Goal: Task Accomplishment & Management: Manage account settings

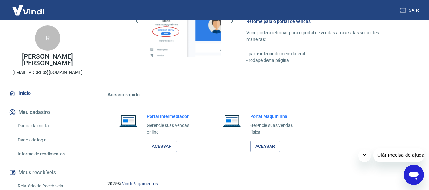
scroll to position [331, 0]
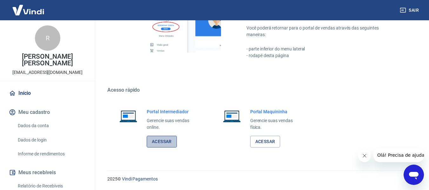
click at [165, 140] on link "Acessar" at bounding box center [162, 142] width 30 height 12
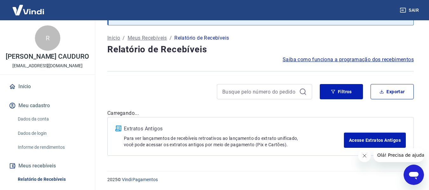
scroll to position [33, 0]
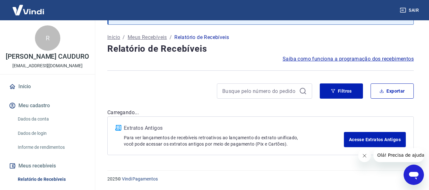
click at [367, 154] on button "Fechar mensagem da empresa" at bounding box center [364, 155] width 13 height 13
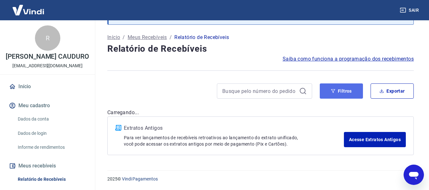
click at [332, 90] on icon "button" at bounding box center [333, 91] width 4 height 4
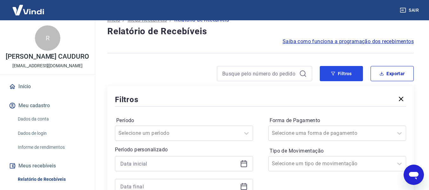
scroll to position [65, 0]
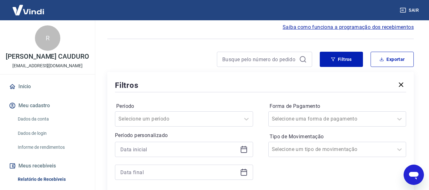
click at [246, 150] on icon at bounding box center [244, 150] width 8 height 8
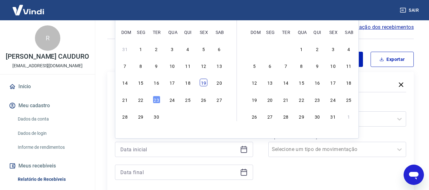
click at [205, 82] on div "19" at bounding box center [204, 83] width 8 height 8
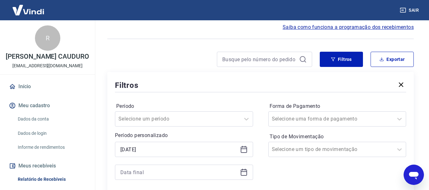
type input "[DATE]"
click at [242, 172] on icon at bounding box center [244, 171] width 6 height 1
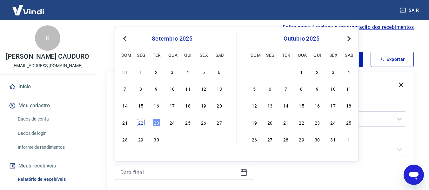
click at [142, 125] on div "22" at bounding box center [141, 123] width 8 height 8
type input "[DATE]"
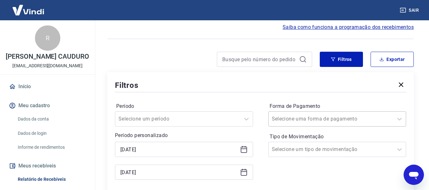
click at [355, 117] on div "Selecione uma forma de pagamento" at bounding box center [337, 118] width 138 height 15
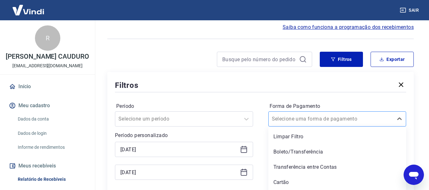
scroll to position [80, 0]
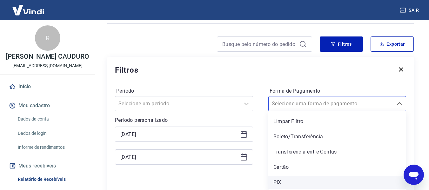
click at [284, 183] on div "PIX" at bounding box center [337, 182] width 138 height 13
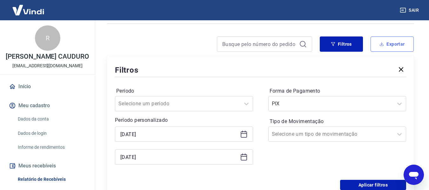
click at [391, 43] on button "Exportar" at bounding box center [391, 44] width 43 height 15
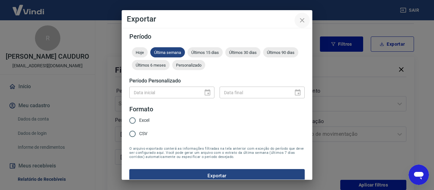
click at [304, 20] on icon "close" at bounding box center [302, 21] width 8 height 8
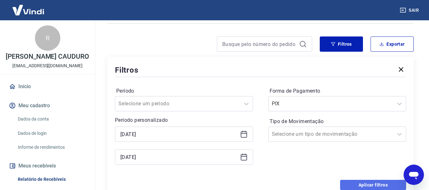
click at [369, 183] on button "Aplicar filtros" at bounding box center [373, 185] width 66 height 10
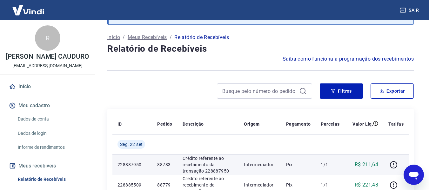
scroll to position [80, 0]
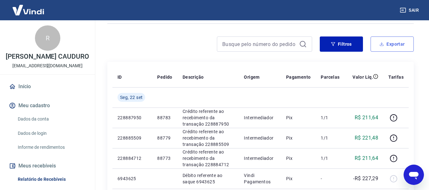
click at [390, 44] on button "Exportar" at bounding box center [391, 44] width 43 height 15
type input "[DATE]"
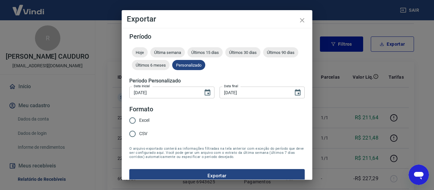
click at [146, 120] on span "Excel" at bounding box center [144, 120] width 10 height 7
click at [139, 120] on input "Excel" at bounding box center [132, 120] width 13 height 13
radio input "true"
click at [234, 174] on button "Exportar" at bounding box center [216, 175] width 175 height 13
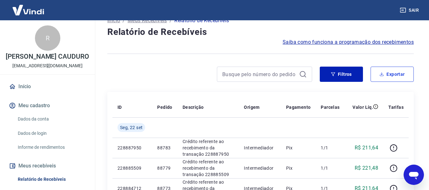
scroll to position [17, 0]
